Goal: Task Accomplishment & Management: Manage account settings

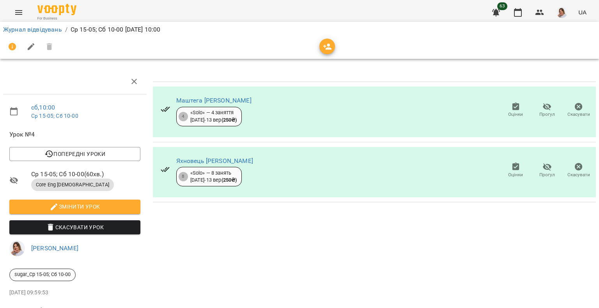
click at [522, 107] on button "Оцінки" at bounding box center [516, 111] width 32 height 22
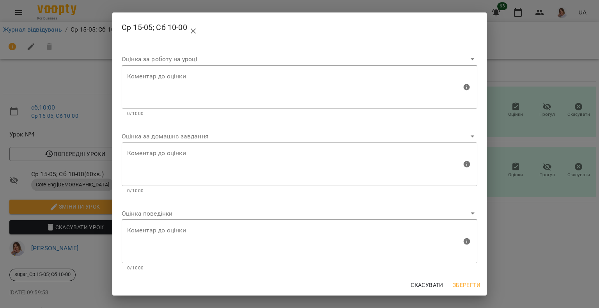
click at [164, 138] on body "For Business 63 UA Журнал відвідувань / Ср 15-05; Сб 10-00 [DATE] 10:00 сб , 10…" at bounding box center [299, 164] width 599 height 328
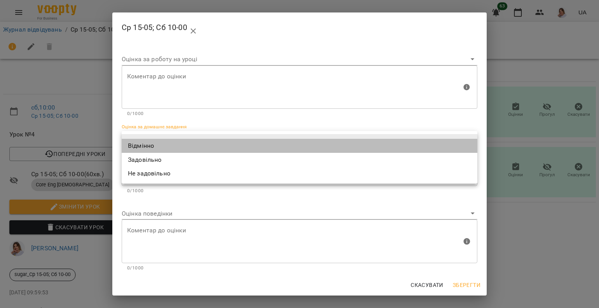
click at [161, 147] on li "Відмінно" at bounding box center [300, 146] width 356 height 14
type input "*********"
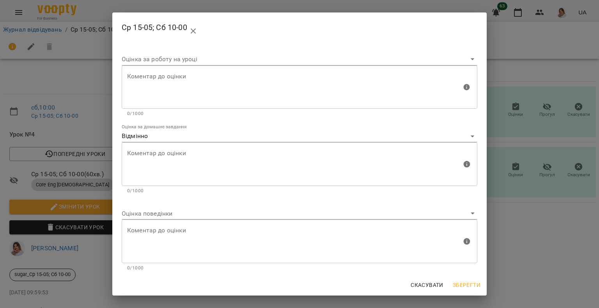
click at [149, 207] on div "Оцінка поведінки" at bounding box center [300, 210] width 356 height 19
click at [151, 211] on body "For Business 63 UA Журнал відвідувань / Ср 15-05; Сб 10-00 [DATE] 10:00 сб , 10…" at bounding box center [299, 164] width 599 height 328
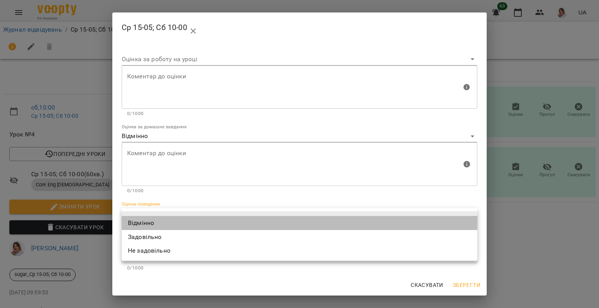
click at [149, 220] on li "Відмінно" at bounding box center [300, 223] width 356 height 14
type input "*********"
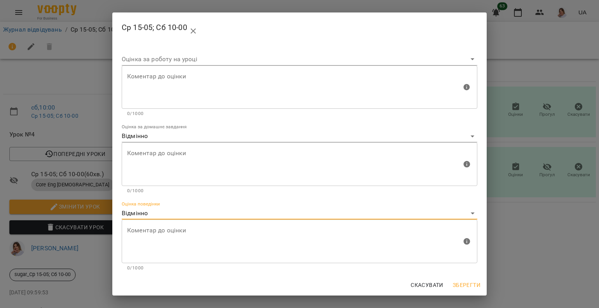
click at [482, 283] on button "Зберегти" at bounding box center [467, 285] width 34 height 14
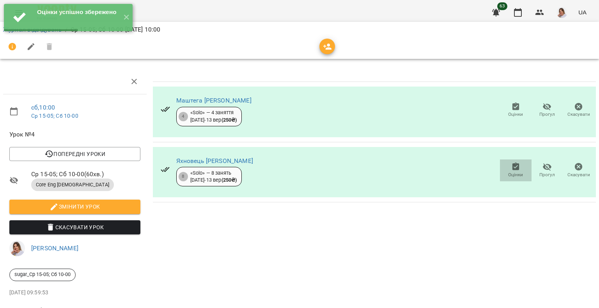
click at [512, 170] on icon "button" at bounding box center [516, 166] width 9 height 9
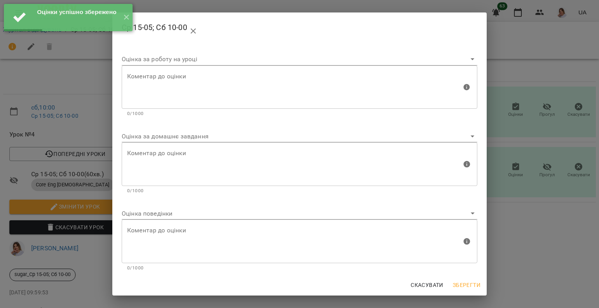
click at [158, 139] on body "Оцінки успішно збережено ✕ For Business 63 UA Журнал відвідувань / Ср 15-05; Сб…" at bounding box center [299, 164] width 599 height 328
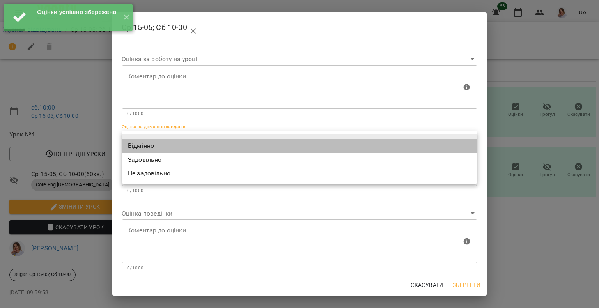
click at [158, 140] on li "Відмінно" at bounding box center [300, 146] width 356 height 14
type input "*********"
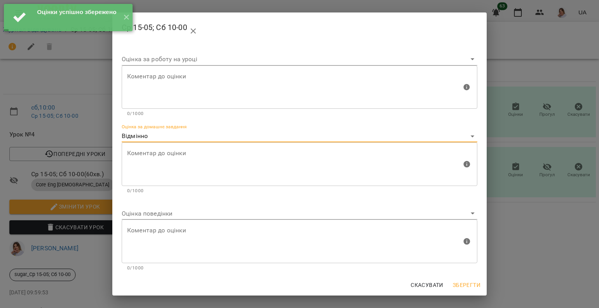
click at [160, 213] on body "Оцінки успішно збережено ✕ For Business 63 UA Журнал відвідувань / Ср 15-05; Сб…" at bounding box center [299, 164] width 599 height 328
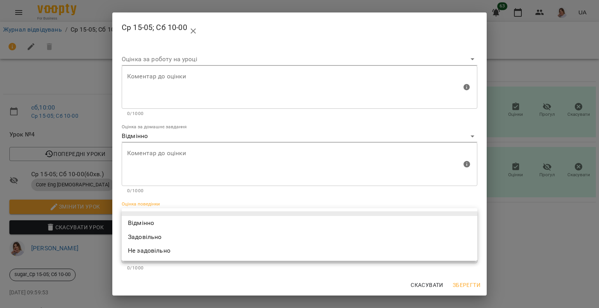
click at [145, 218] on li "Відмінно" at bounding box center [300, 223] width 356 height 14
type input "*********"
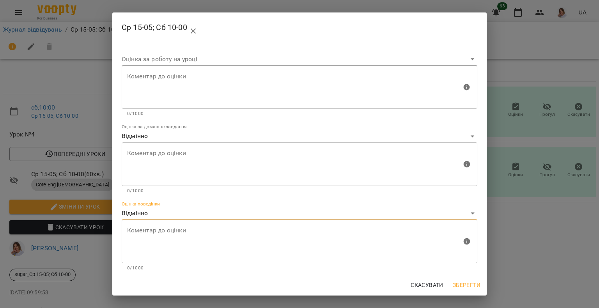
click at [571, 144] on div "Ср 15-05; Сб 10-00 Оцінка за роботу на уроці [PERSON_NAME] до оцінки Коментар д…" at bounding box center [299, 154] width 599 height 308
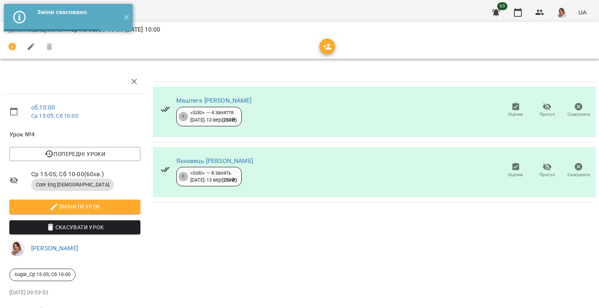
click at [512, 169] on icon "button" at bounding box center [515, 167] width 7 height 8
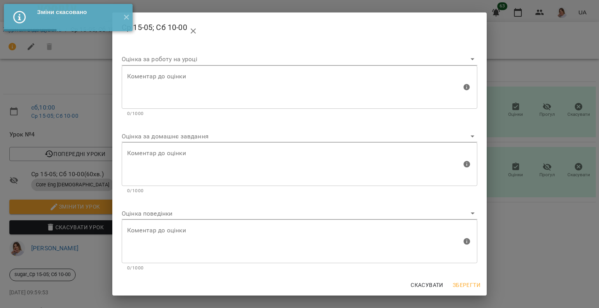
click at [158, 215] on body "Зміни скасовано ✕ For Business 63 UA Журнал відвідувань / Ср 15-05; Сб 10-00 [D…" at bounding box center [299, 164] width 599 height 328
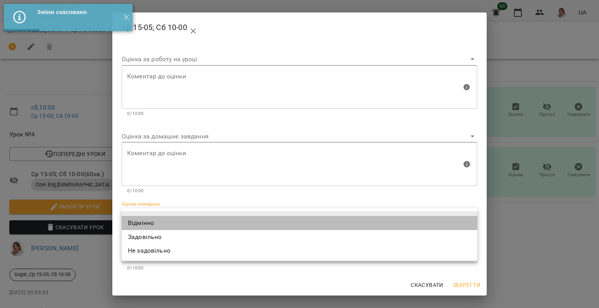
click at [144, 222] on li "Відмінно" at bounding box center [300, 223] width 356 height 14
type input "*********"
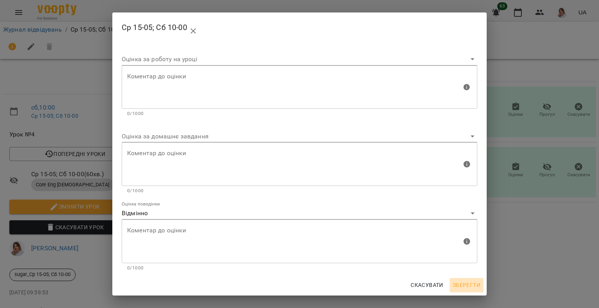
click at [461, 284] on span "Зберегти" at bounding box center [467, 285] width 28 height 9
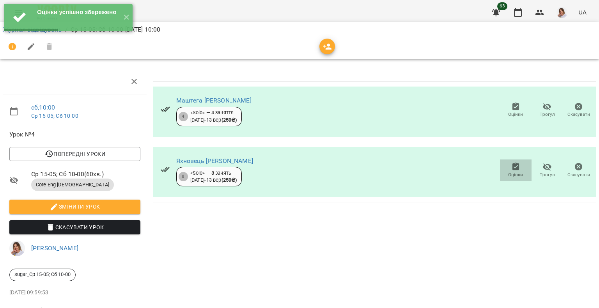
click at [512, 169] on icon "button" at bounding box center [515, 167] width 7 height 8
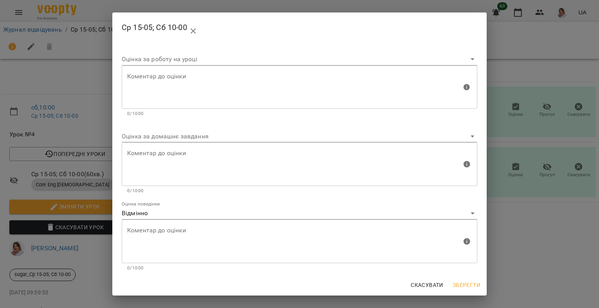
click at [531, 214] on div "Ср 15-05; Сб 10-00 Оцінка за роботу на уроці [PERSON_NAME] до оцінки Коментар д…" at bounding box center [299, 154] width 599 height 308
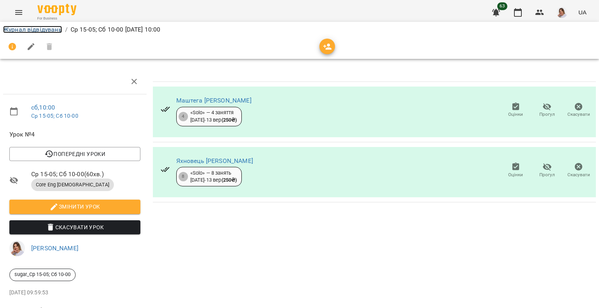
click at [34, 30] on link "Журнал відвідувань" at bounding box center [32, 29] width 59 height 7
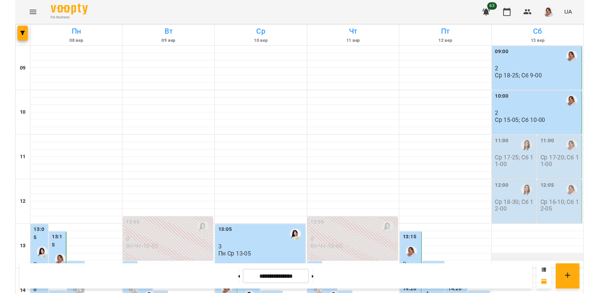
scroll to position [39, 0]
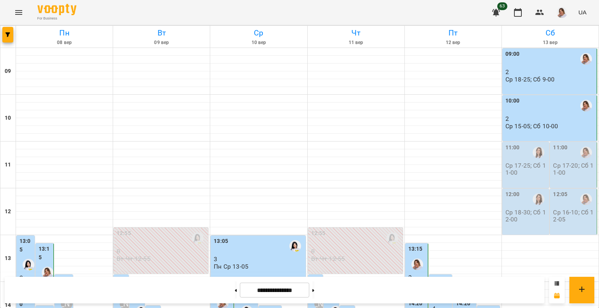
click at [516, 162] on p "Ср 17-25; Сб 11-00" at bounding box center [527, 169] width 43 height 14
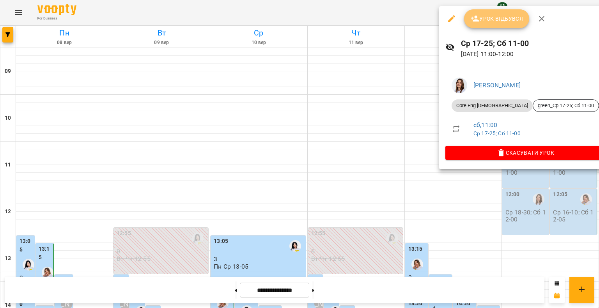
click at [504, 21] on span "Урок відбувся" at bounding box center [497, 18] width 53 height 9
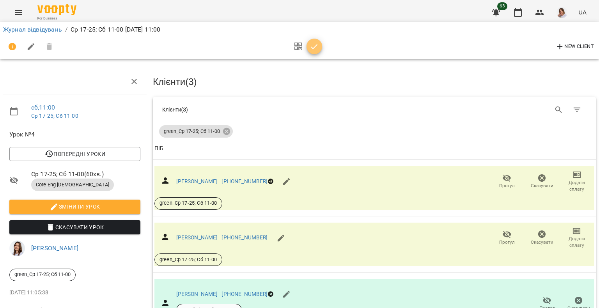
click at [313, 49] on icon "button" at bounding box center [314, 46] width 7 height 5
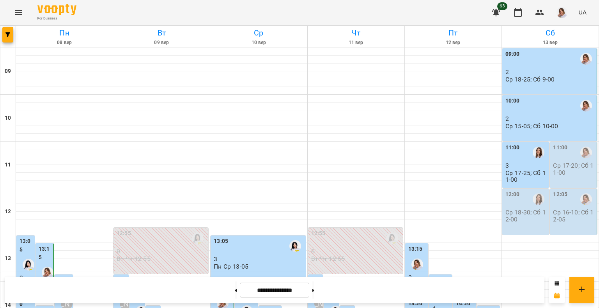
click at [516, 166] on p "3" at bounding box center [527, 165] width 43 height 7
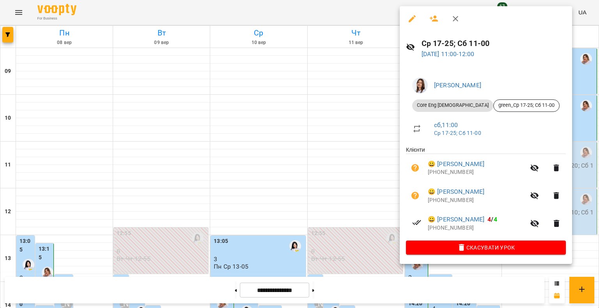
click at [331, 128] on div at bounding box center [299, 154] width 599 height 308
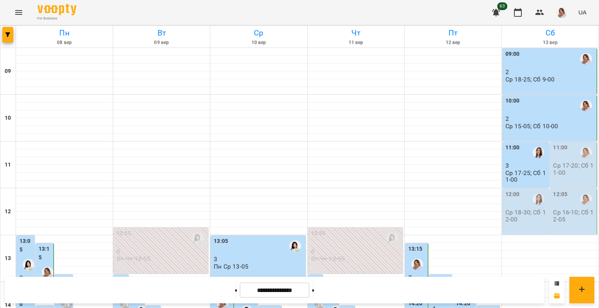
click at [580, 175] on p "Ср 17-20; Сб 11-00" at bounding box center [574, 169] width 42 height 14
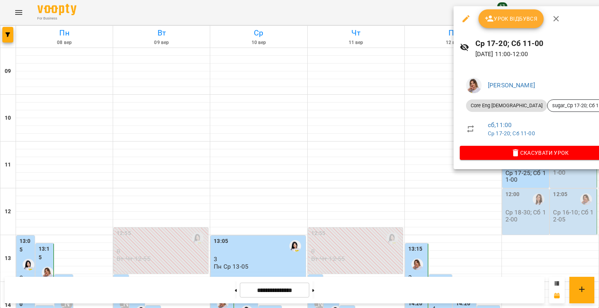
click at [508, 33] on div "Ср 17-20; Сб 11-00 [DATE] 11:00 - 12:00" at bounding box center [540, 48] width 172 height 34
click at [507, 23] on span "Урок відбувся" at bounding box center [511, 18] width 53 height 9
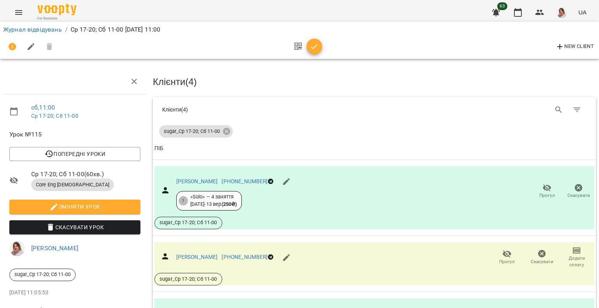
click at [315, 48] on icon "button" at bounding box center [314, 46] width 9 height 9
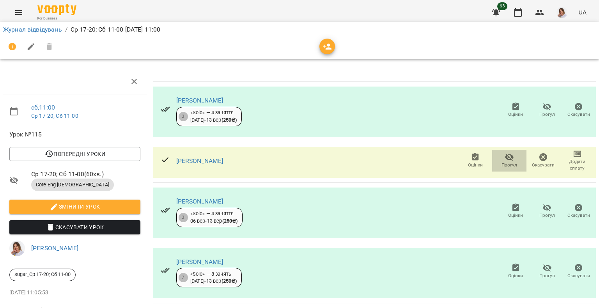
click at [502, 164] on span "Прогул" at bounding box center [510, 165] width 16 height 7
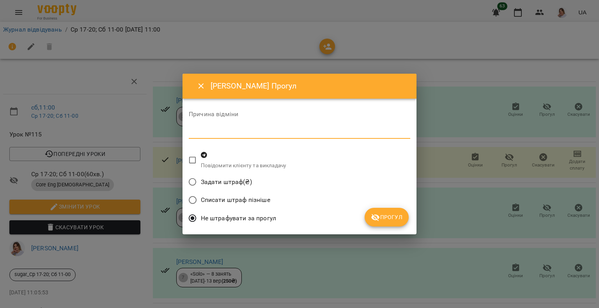
click at [241, 132] on textarea at bounding box center [300, 132] width 222 height 7
click at [268, 133] on textarea "**********" at bounding box center [300, 132] width 222 height 7
type textarea "**********"
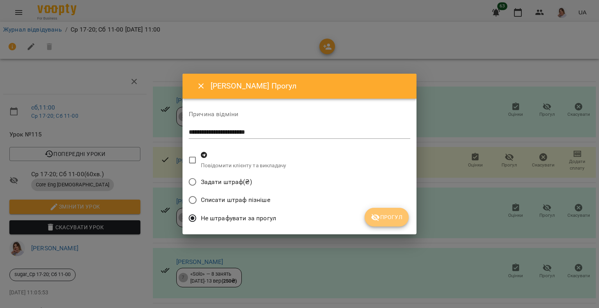
click at [389, 217] on span "Прогул" at bounding box center [387, 217] width 32 height 9
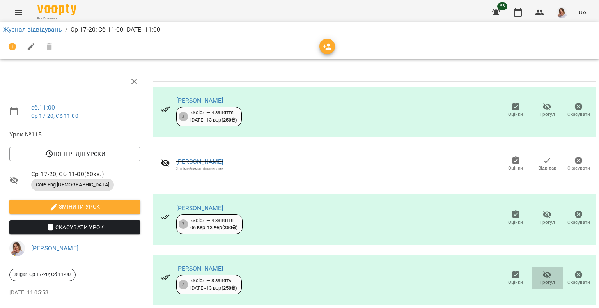
click at [541, 282] on span "Прогул" at bounding box center [548, 282] width 16 height 7
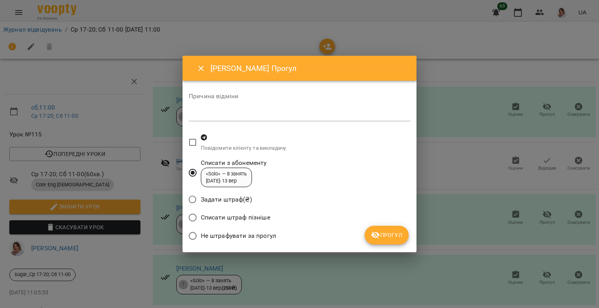
drag, startPoint x: 276, startPoint y: 115, endPoint x: 245, endPoint y: 105, distance: 32.2
click at [245, 105] on div "Причина відміни *" at bounding box center [300, 108] width 222 height 31
drag, startPoint x: 455, startPoint y: 159, endPoint x: 452, endPoint y: 167, distance: 8.4
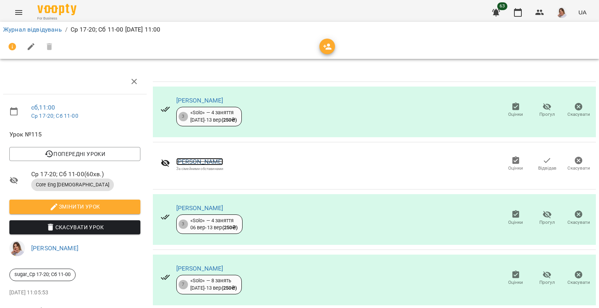
click at [206, 160] on link "[PERSON_NAME]" at bounding box center [199, 161] width 47 height 7
click at [543, 276] on icon "button" at bounding box center [547, 274] width 9 height 9
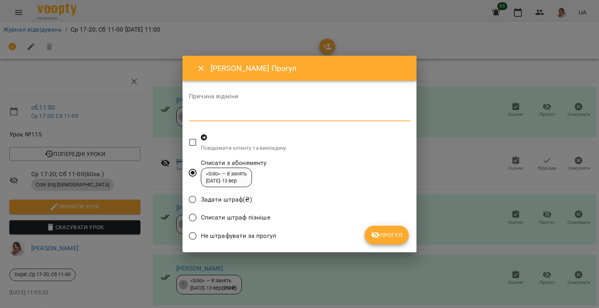
paste textarea "**********"
type textarea "**********"
click at [237, 233] on span "Не штрафувати за прогул" at bounding box center [238, 235] width 75 height 9
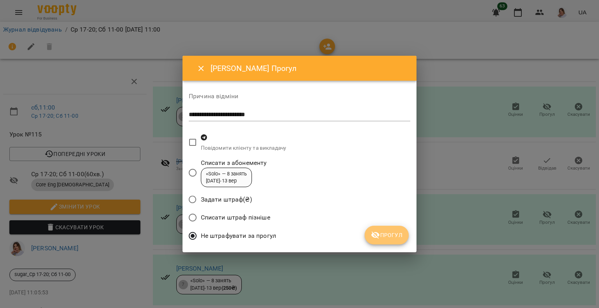
click at [392, 235] on span "Прогул" at bounding box center [387, 235] width 32 height 9
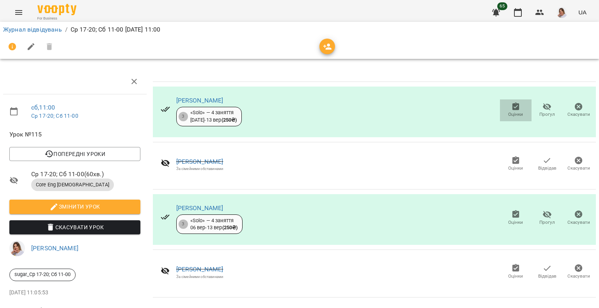
click at [505, 105] on span "Оцінки" at bounding box center [516, 110] width 22 height 16
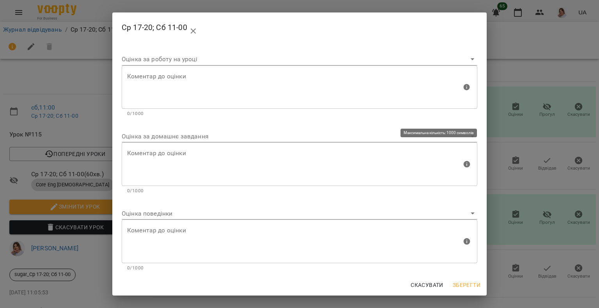
click at [166, 142] on div "Коментар до оцінки" at bounding box center [300, 164] width 356 height 44
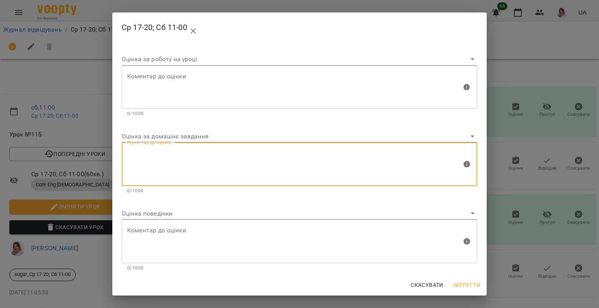
click at [163, 138] on body "For Business 65 UA Журнал відвідувань / Ср 17-20; Сб 11-00 [DATE] 11:00 сб , 11…" at bounding box center [299, 164] width 599 height 328
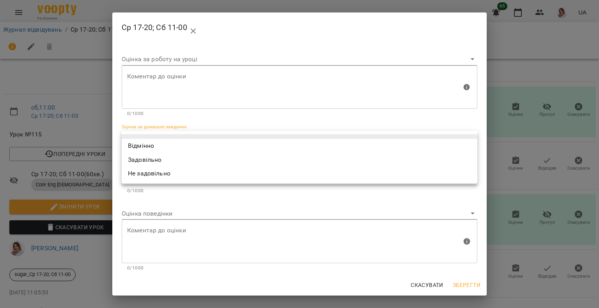
click at [155, 147] on li "Відмінно" at bounding box center [300, 146] width 356 height 14
type input "*********"
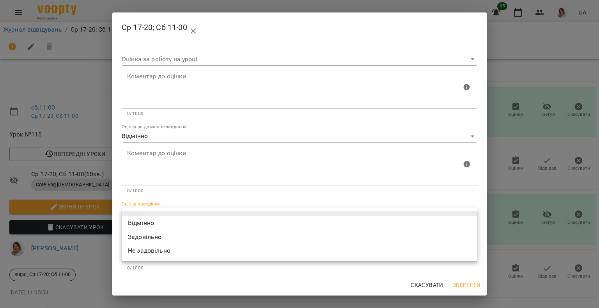
click at [158, 212] on body "For Business 65 UA Журнал відвідувань / Ср 17-20; Сб 11-00 [DATE] 11:00 сб , 11…" at bounding box center [299, 164] width 599 height 328
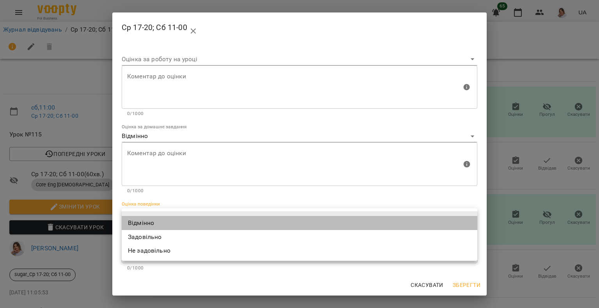
drag, startPoint x: 153, startPoint y: 218, endPoint x: 168, endPoint y: 226, distance: 17.1
click at [153, 218] on li "Відмінно" at bounding box center [300, 223] width 356 height 14
type input "*********"
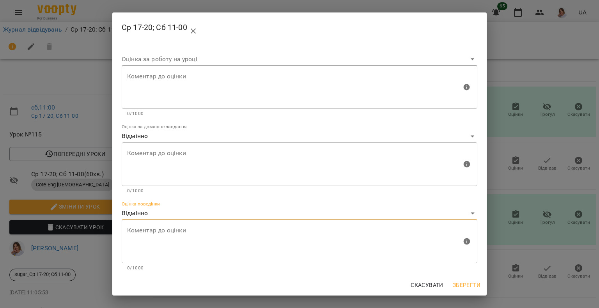
click at [467, 288] on span "Зберегти" at bounding box center [467, 285] width 28 height 9
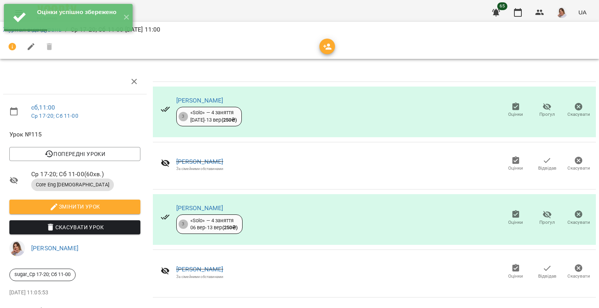
click at [512, 216] on icon "button" at bounding box center [515, 214] width 7 height 8
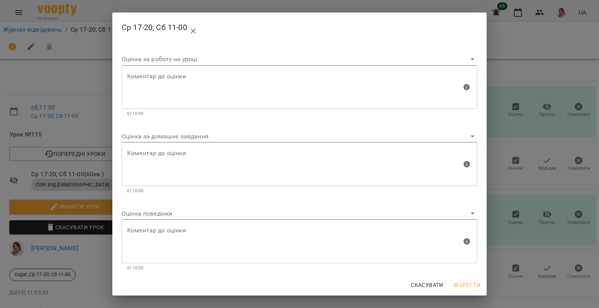
click at [175, 122] on div "Оцінка за домашнє завдання Коментар до оцінки Коментар до оцінки 0/1000" at bounding box center [300, 159] width 362 height 77
click at [182, 140] on body "For Business 65 UA Журнал відвідувань / Ср 17-20; Сб 11-00 [DATE] 11:00 сб , 11…" at bounding box center [299, 164] width 599 height 328
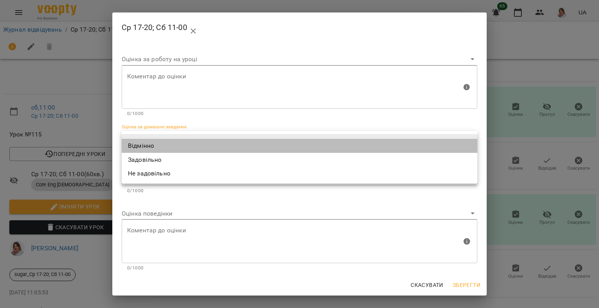
click at [181, 143] on li "Відмінно" at bounding box center [300, 146] width 356 height 14
type input "*********"
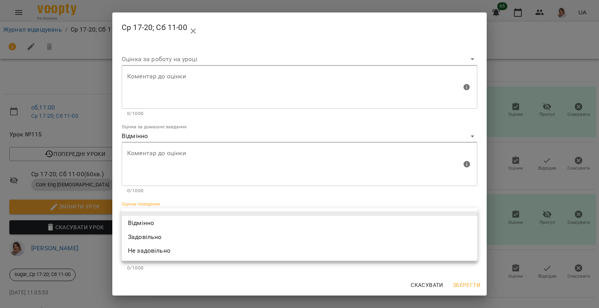
click at [155, 216] on body "For Business 65 UA Журнал відвідувань / Ср 17-20; Сб 11-00 [DATE] 11:00 сб , 11…" at bounding box center [299, 164] width 599 height 328
click at [151, 221] on li "Відмінно" at bounding box center [300, 223] width 356 height 14
type input "*********"
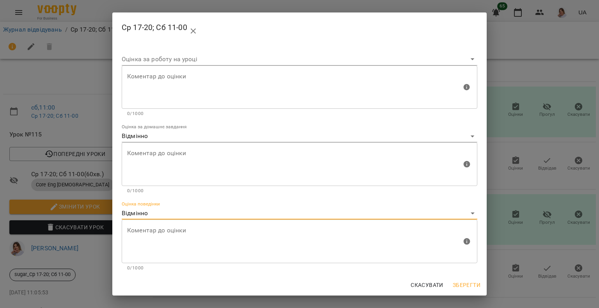
click at [472, 290] on span "Зберегти" at bounding box center [467, 285] width 28 height 9
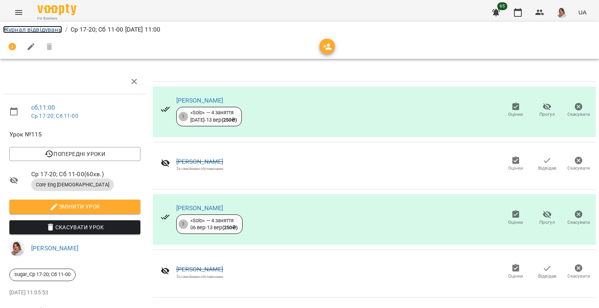
click at [50, 28] on link "Журнал відвідувань" at bounding box center [32, 29] width 59 height 7
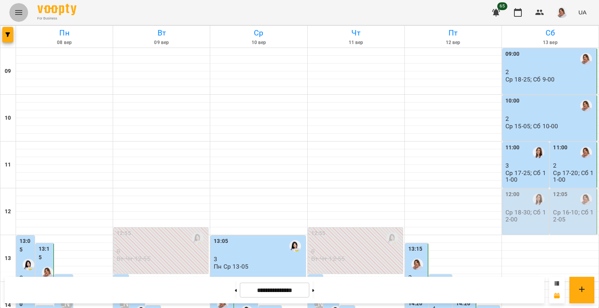
click at [10, 13] on button "Menu" at bounding box center [18, 12] width 19 height 19
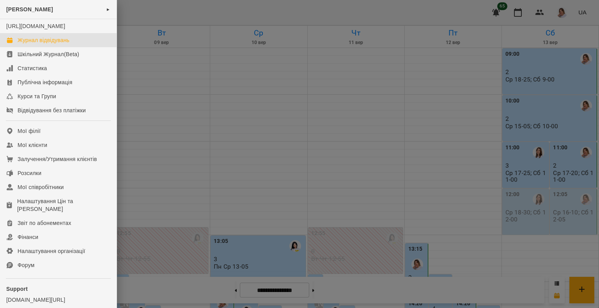
drag, startPoint x: 192, startPoint y: 126, endPoint x: 172, endPoint y: 125, distance: 19.9
click at [192, 126] on div at bounding box center [299, 154] width 599 height 308
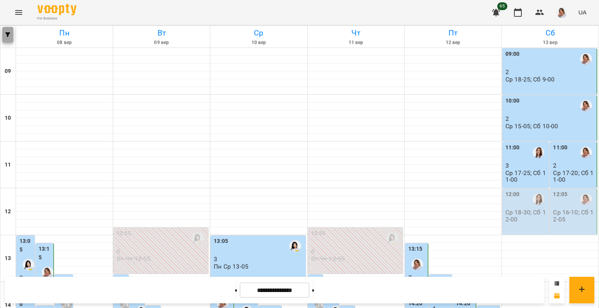
click at [12, 37] on span "button" at bounding box center [7, 34] width 11 height 5
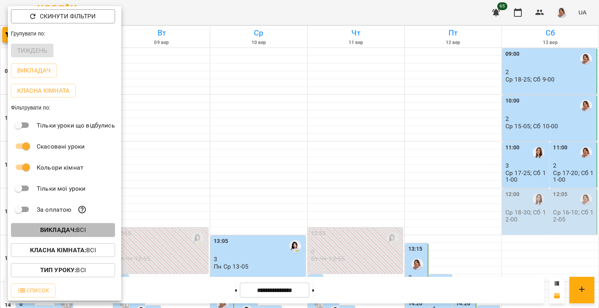
click at [66, 234] on b "Викладач :" at bounding box center [58, 229] width 36 height 7
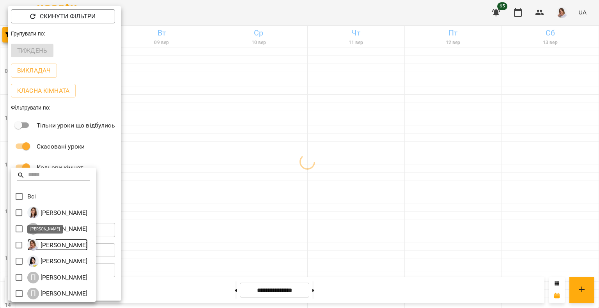
click at [55, 244] on p "[PERSON_NAME]" at bounding box center [63, 245] width 49 height 9
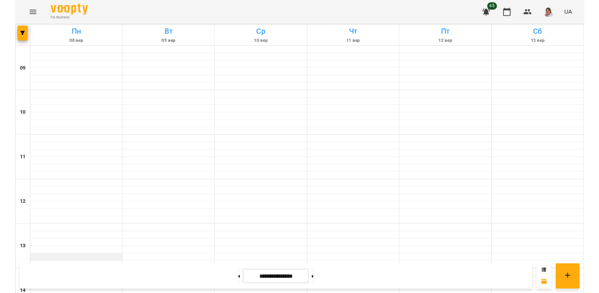
scroll to position [156, 0]
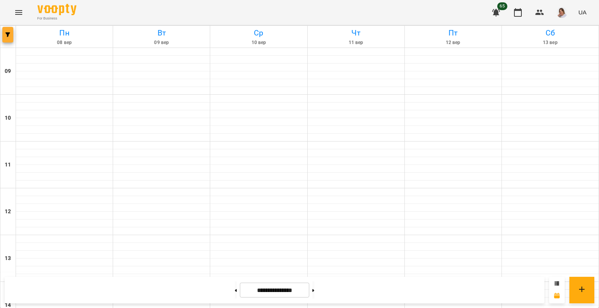
click at [6, 33] on icon "button" at bounding box center [7, 34] width 5 height 5
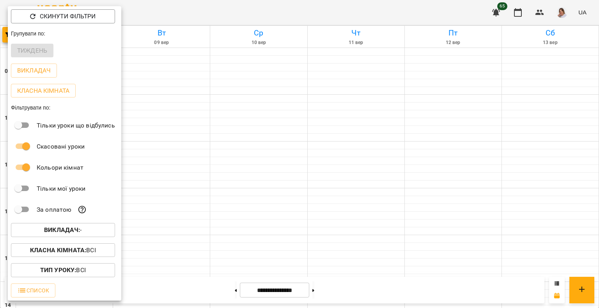
click at [77, 231] on b "Викладач :" at bounding box center [62, 229] width 36 height 7
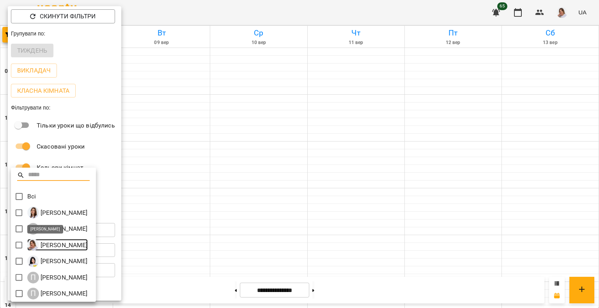
drag, startPoint x: 69, startPoint y: 245, endPoint x: 69, endPoint y: 229, distance: 16.4
click at [69, 245] on p "[PERSON_NAME]" at bounding box center [63, 245] width 49 height 9
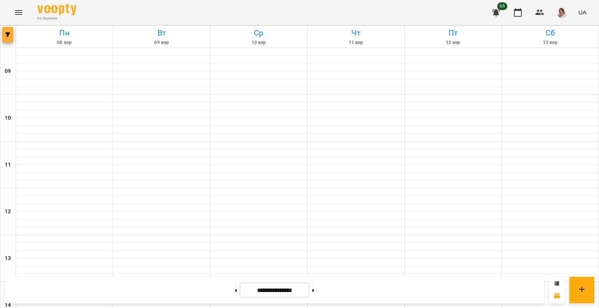
click at [11, 37] on button "button" at bounding box center [7, 35] width 11 height 16
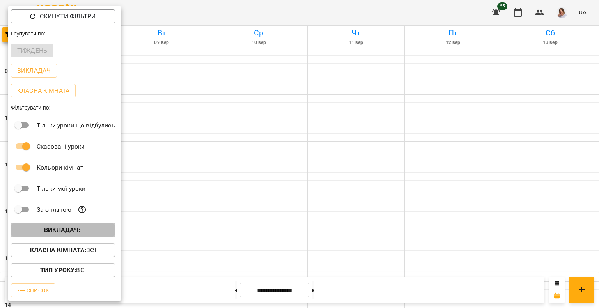
click at [34, 235] on span "Викладач : -" at bounding box center [63, 230] width 92 height 9
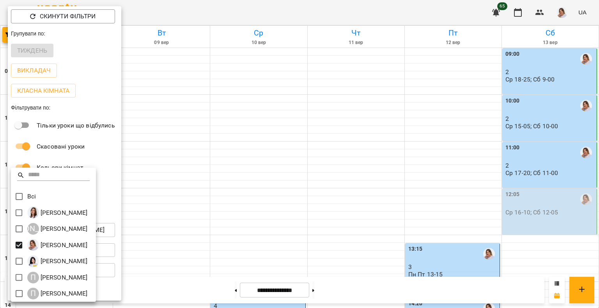
click at [234, 177] on div at bounding box center [299, 154] width 599 height 308
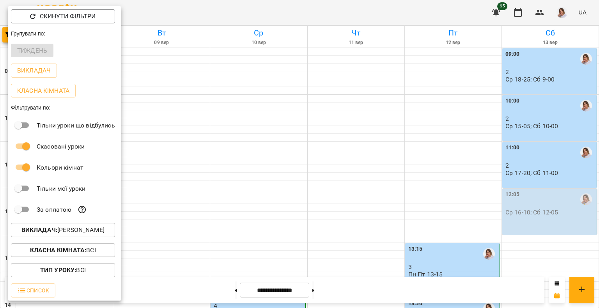
click at [186, 168] on div at bounding box center [299, 154] width 599 height 308
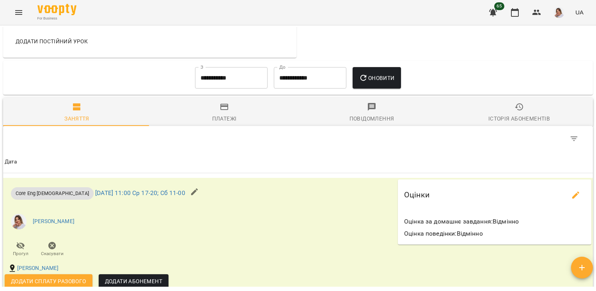
scroll to position [552, 0]
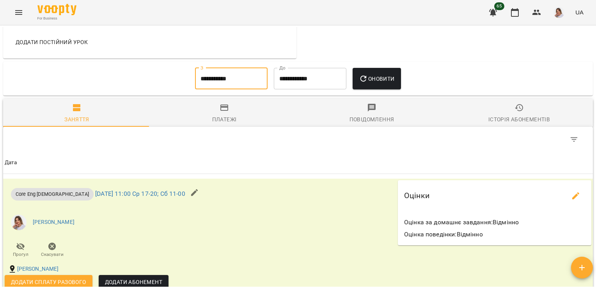
click at [240, 87] on input "**********" at bounding box center [231, 79] width 73 height 22
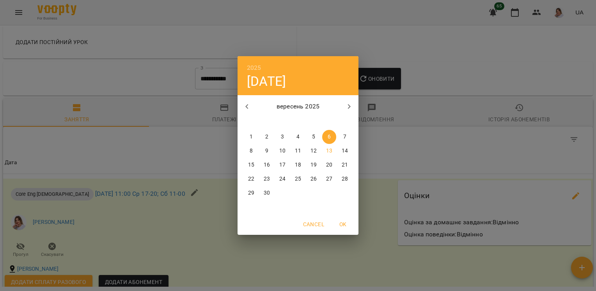
click at [249, 136] on span "1" at bounding box center [251, 137] width 14 height 8
type input "**********"
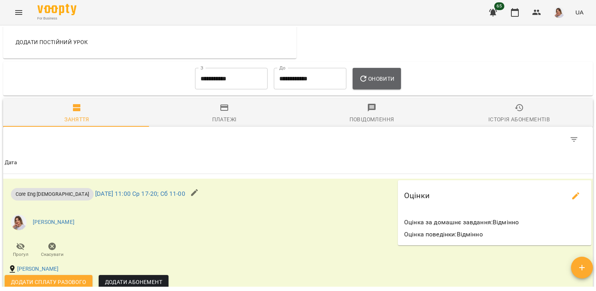
click at [379, 90] on button "Оновити" at bounding box center [377, 79] width 48 height 22
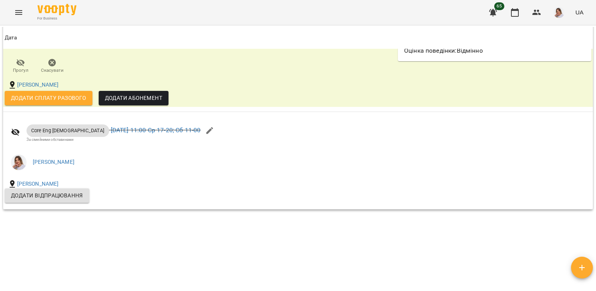
scroll to position [999, 0]
